Goal: Use online tool/utility: Utilize a website feature to perform a specific function

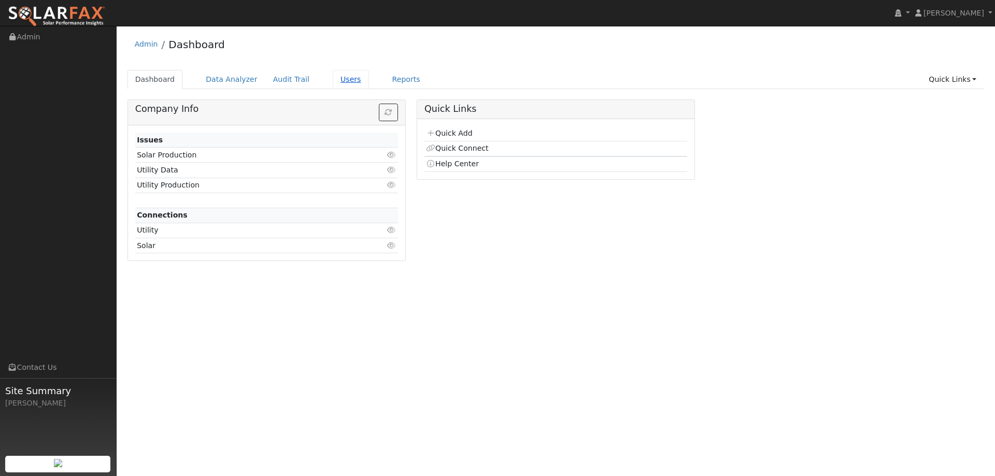
click at [335, 87] on link "Users" at bounding box center [351, 79] width 36 height 19
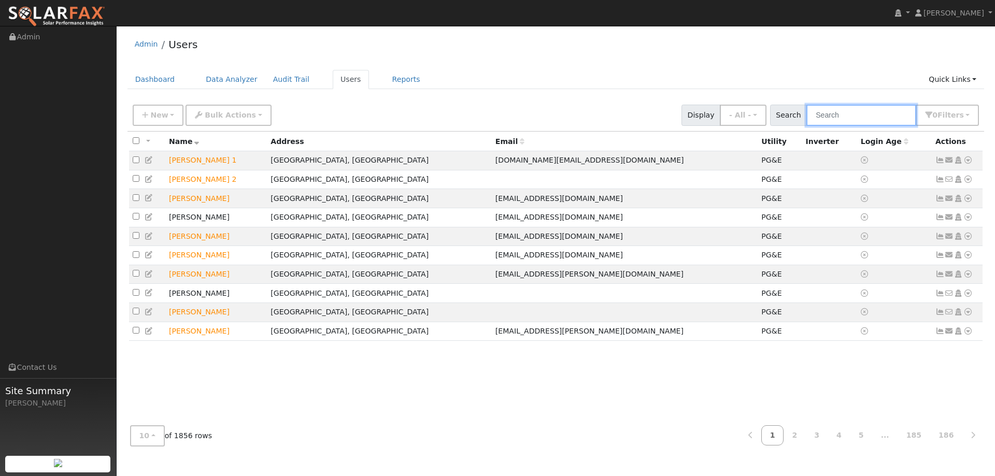
click at [849, 114] on input "text" at bounding box center [862, 115] width 110 height 21
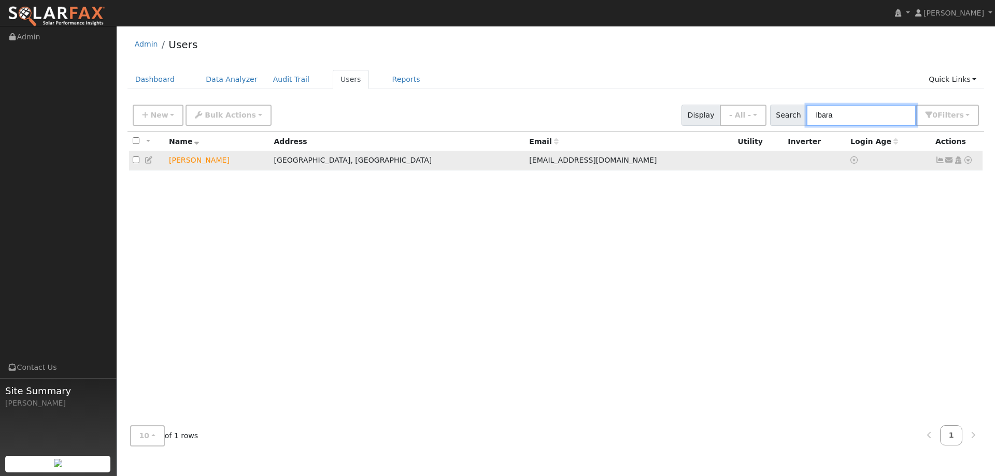
type input "Ibara"
click at [969, 164] on icon at bounding box center [968, 160] width 9 height 7
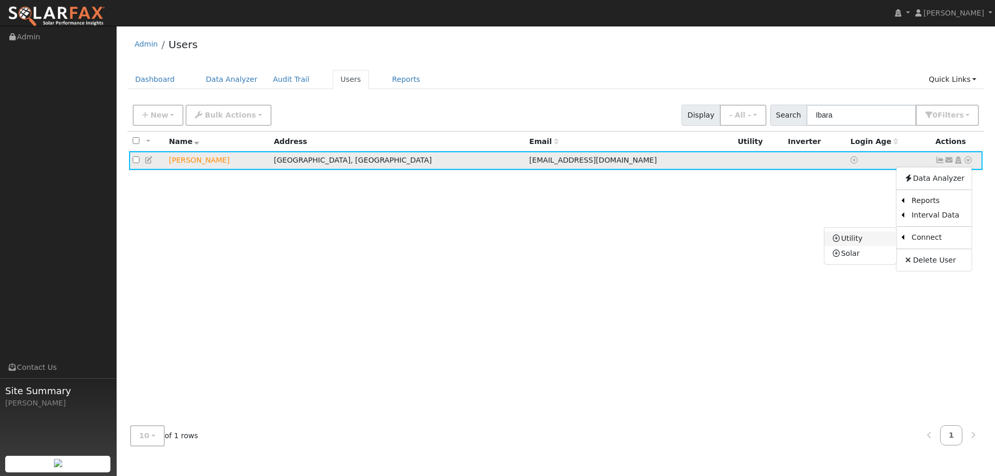
click at [879, 244] on link "Utility" at bounding box center [861, 239] width 72 height 15
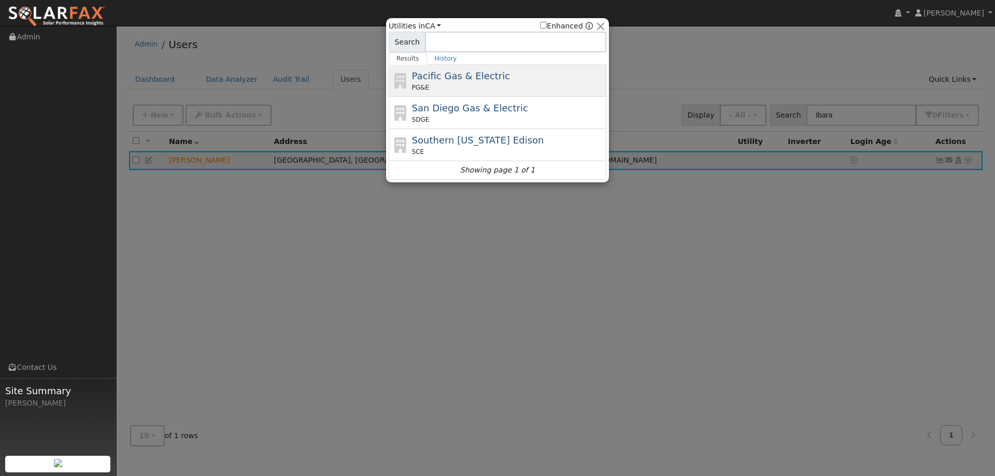
click at [513, 83] on div "PG&E" at bounding box center [508, 87] width 192 height 9
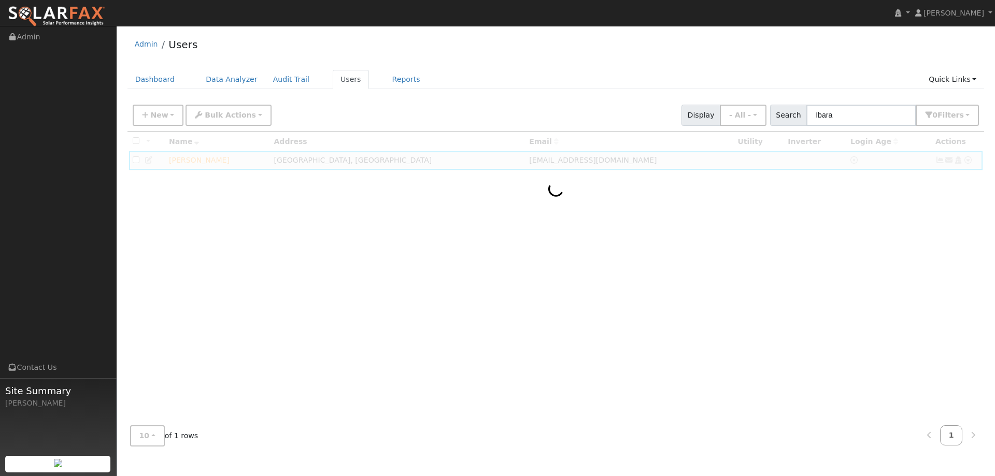
click at [707, 233] on div at bounding box center [557, 275] width 858 height 286
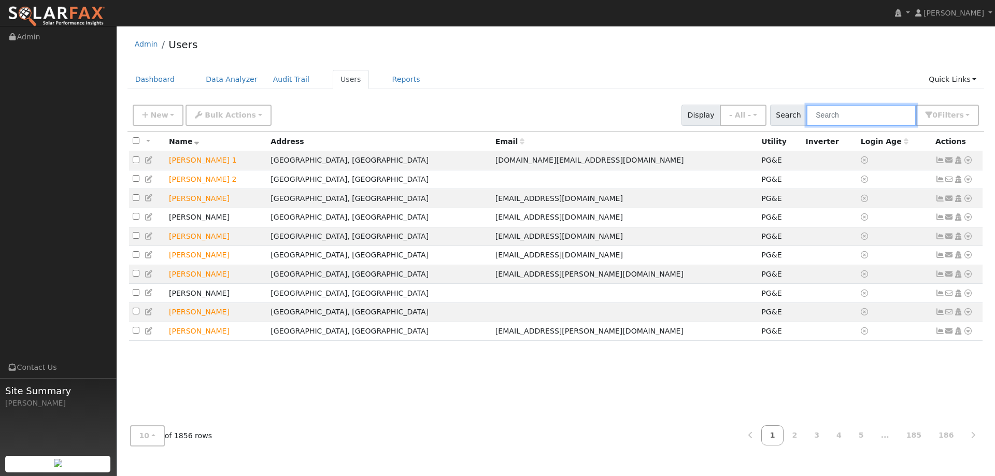
click at [904, 108] on input "text" at bounding box center [862, 115] width 110 height 21
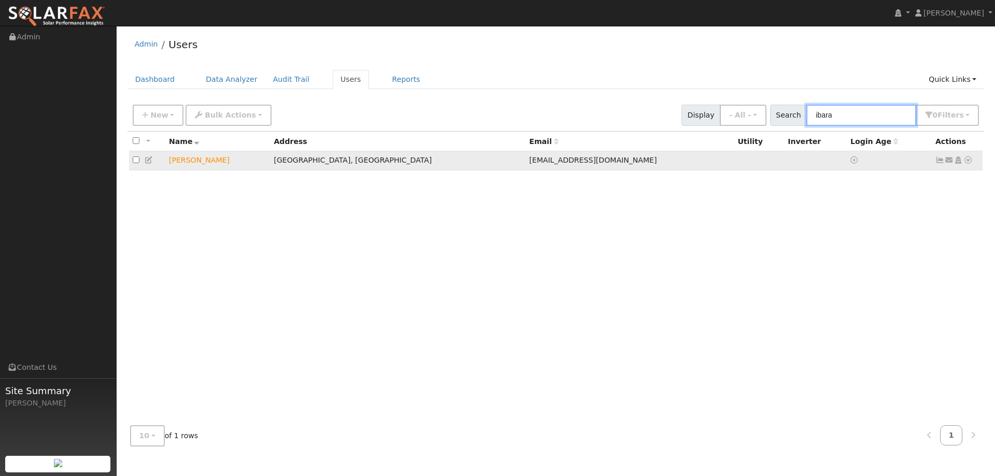
type input "ibara"
click at [968, 161] on icon at bounding box center [968, 160] width 9 height 7
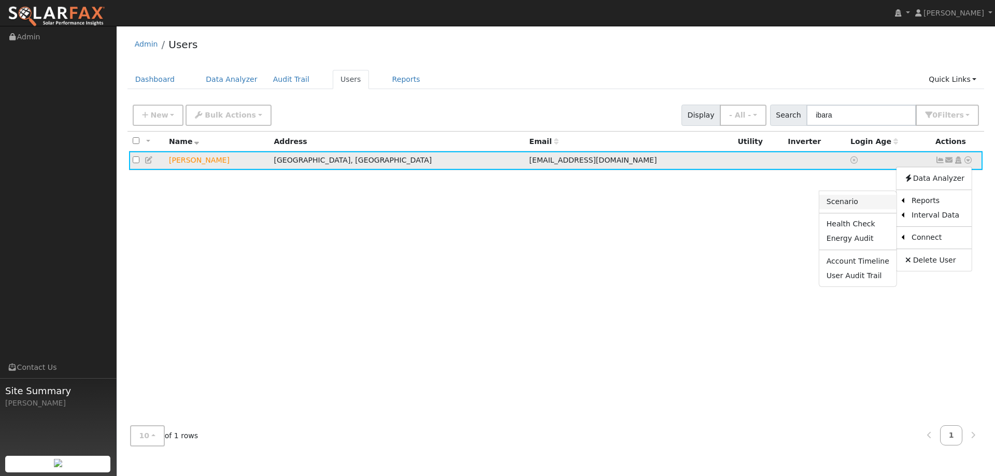
click at [877, 204] on link "Scenario" at bounding box center [858, 202] width 77 height 15
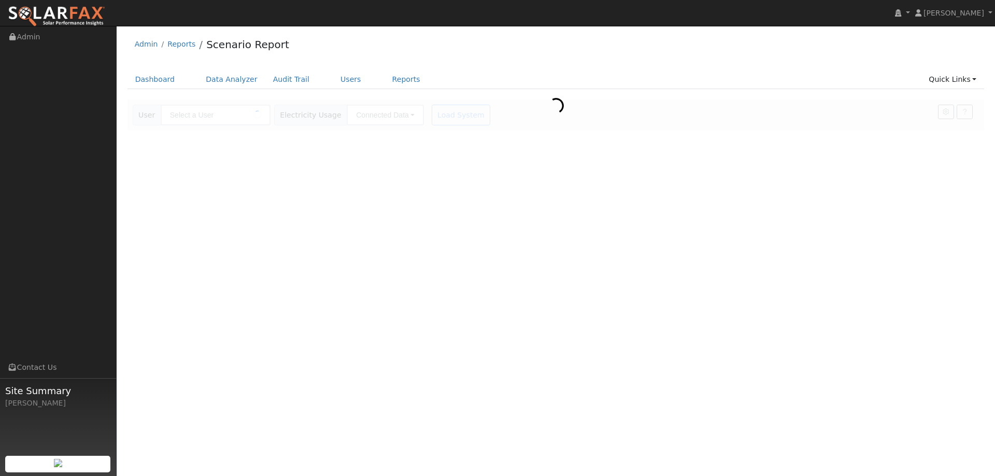
type input "[PERSON_NAME]"
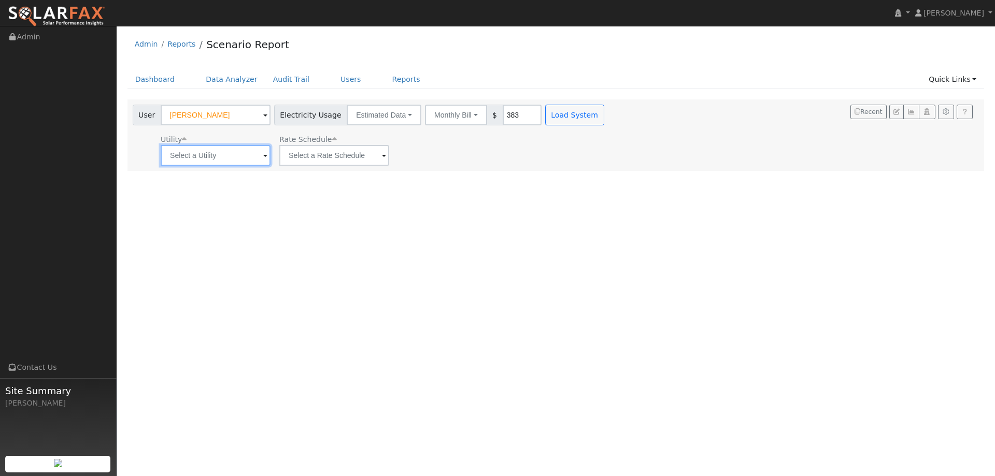
click at [229, 153] on input "text" at bounding box center [216, 155] width 110 height 21
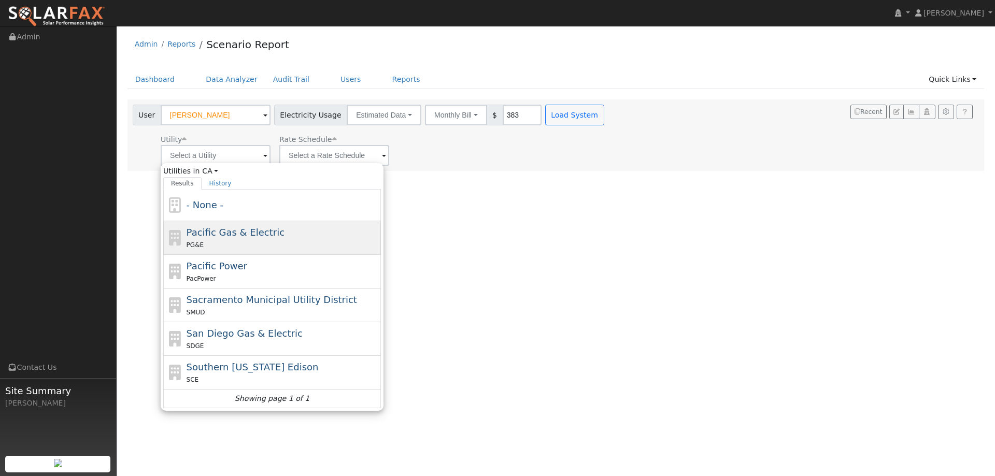
click at [231, 242] on div "PG&E" at bounding box center [283, 245] width 192 height 11
type input "Pacific Gas & Electric"
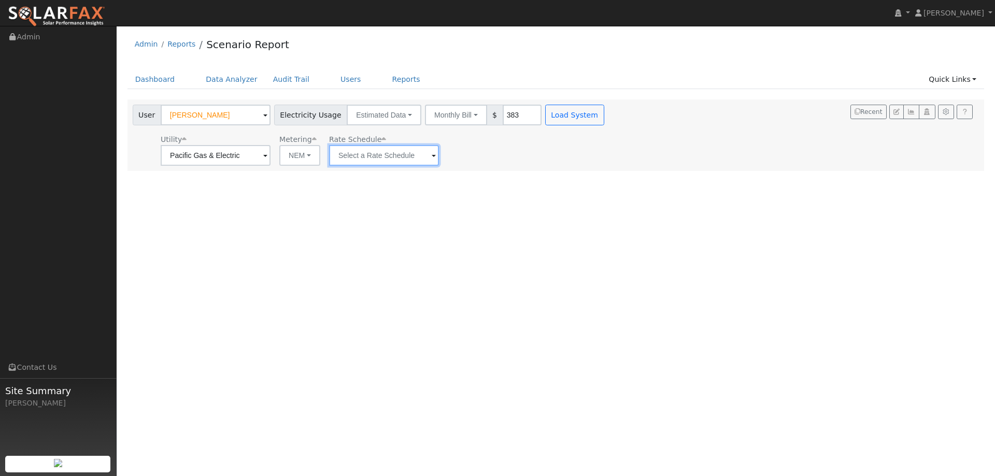
click at [338, 154] on input "text" at bounding box center [384, 155] width 110 height 21
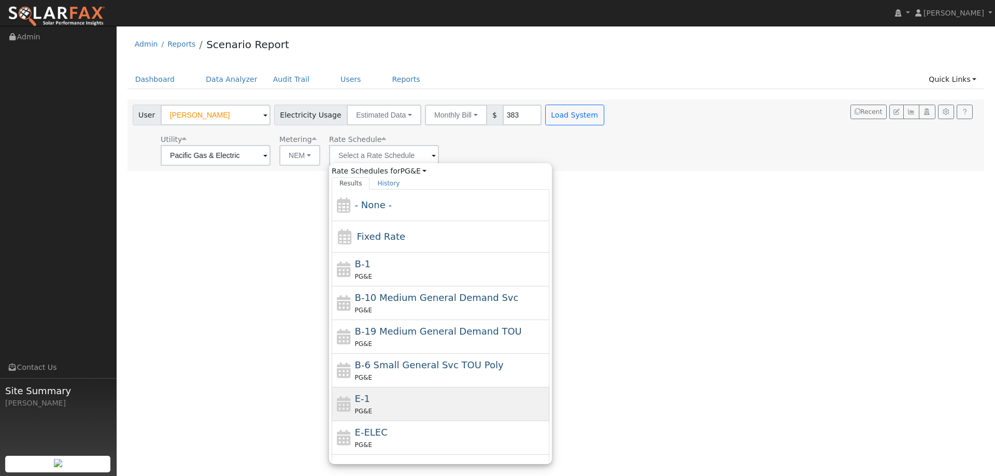
click at [361, 407] on div "PG&E" at bounding box center [451, 411] width 192 height 11
type input "E-1"
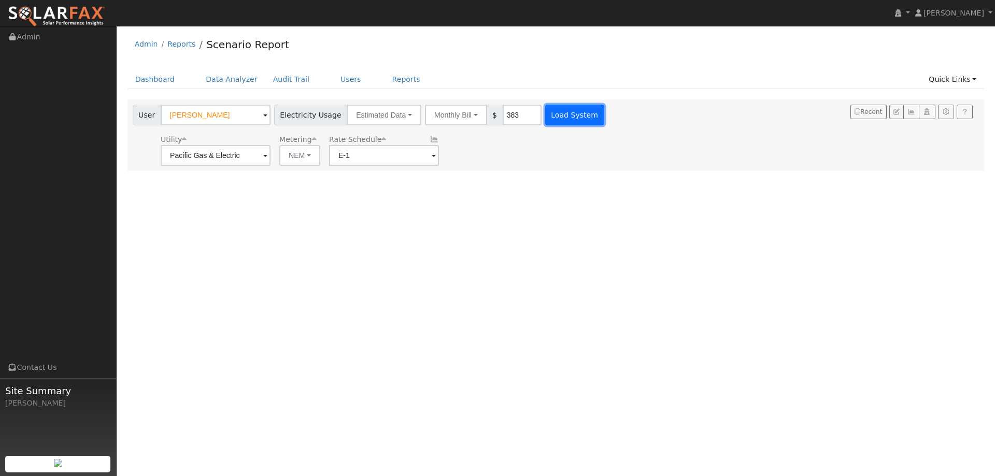
click at [549, 108] on button "Load System" at bounding box center [574, 115] width 59 height 21
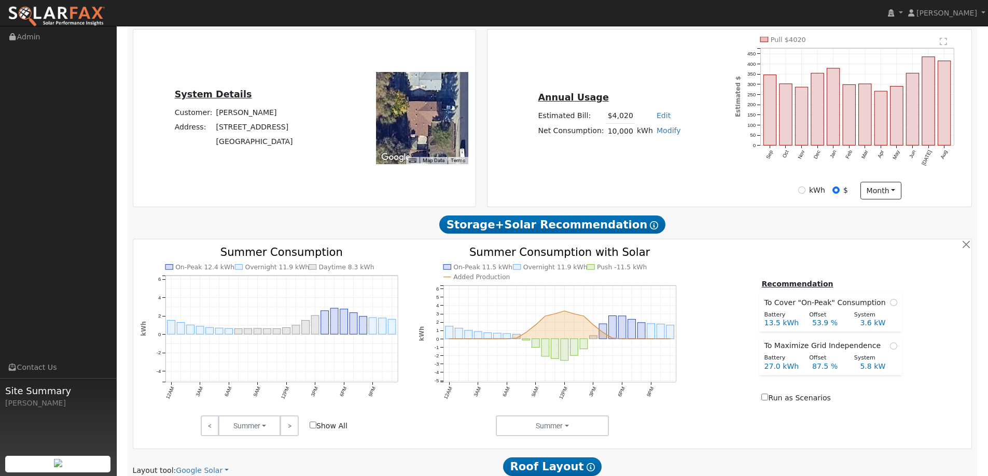
scroll to position [363, 0]
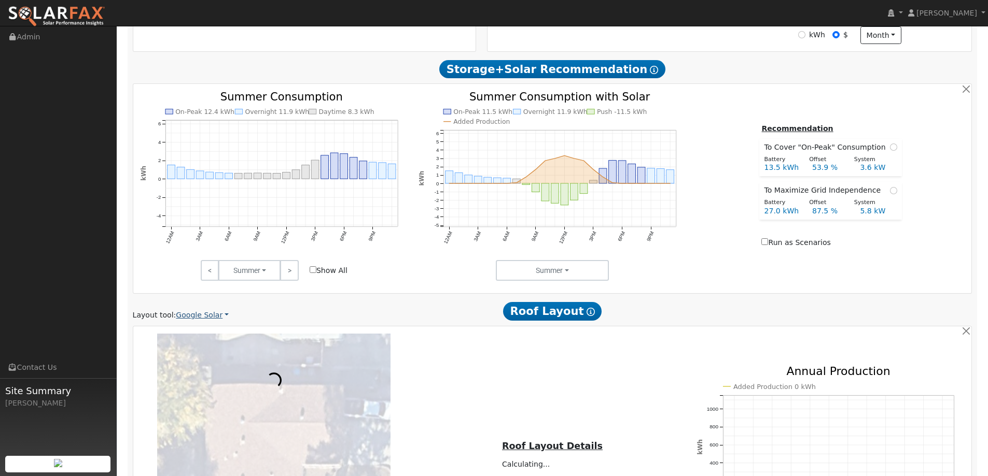
click at [210, 320] on link "Google Solar" at bounding box center [202, 315] width 53 height 11
click at [209, 358] on link "Aurora" at bounding box center [209, 363] width 72 height 15
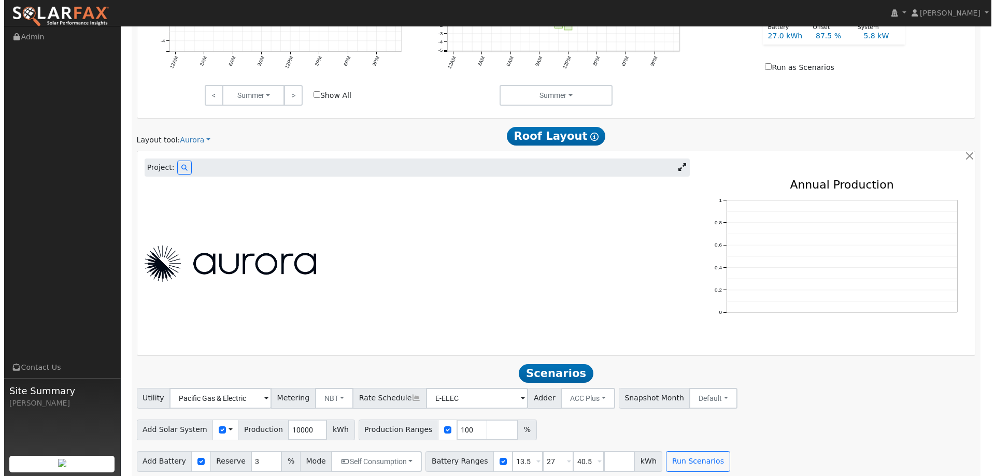
scroll to position [545, 0]
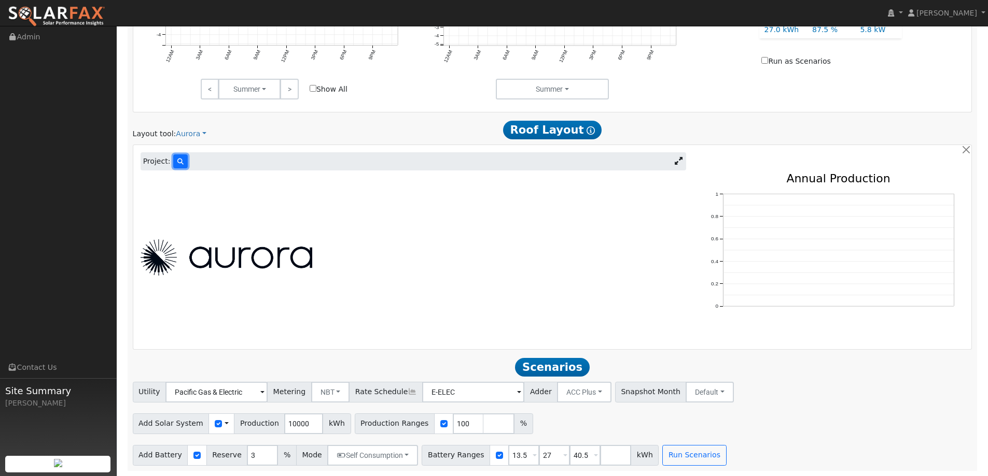
click at [178, 158] on button at bounding box center [180, 162] width 15 height 14
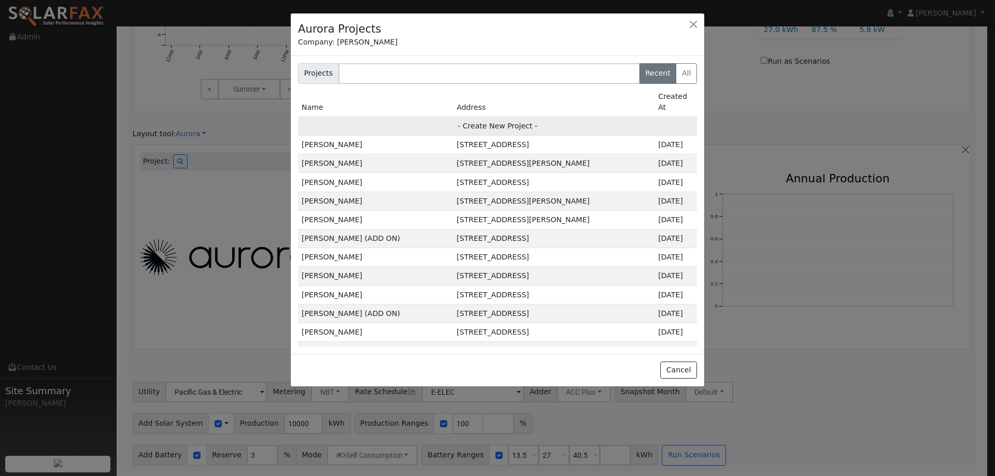
click at [544, 118] on td "- Create New Project -" at bounding box center [497, 126] width 399 height 19
type input "[PERSON_NAME]"
type input "491 Aberdeen Way"
type input "Vacaville"
type input "CA"
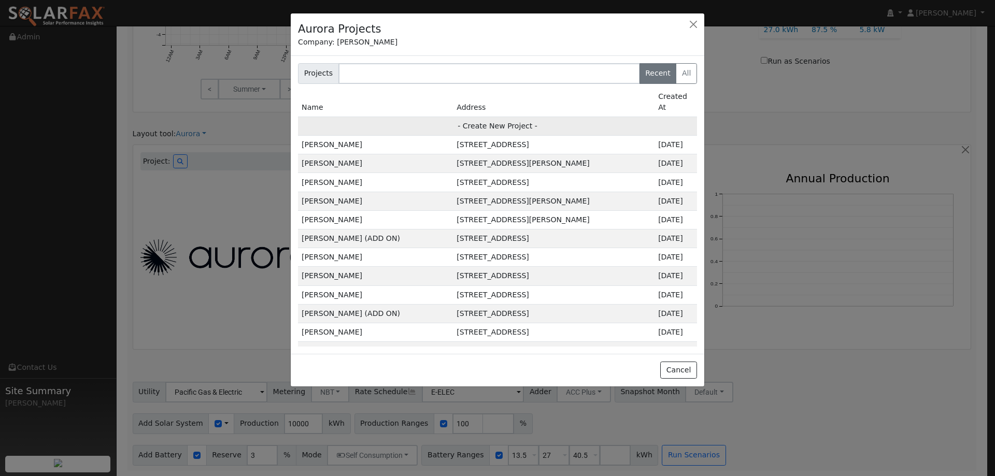
type input "95687"
type input "Design"
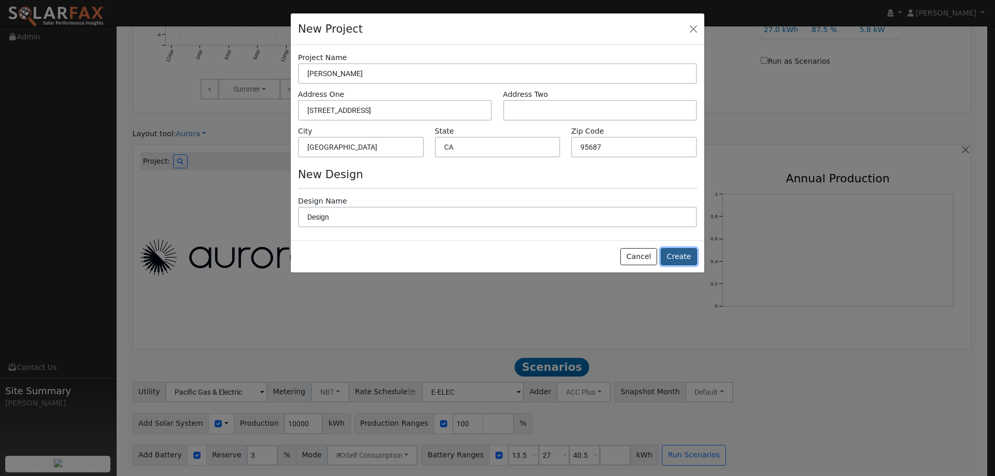
click at [694, 260] on button "Create" at bounding box center [679, 257] width 36 height 18
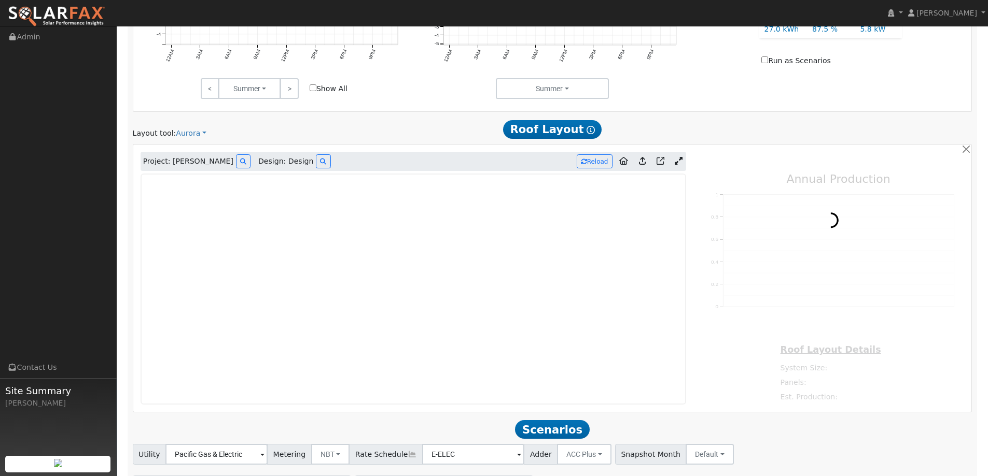
type input "0"
